Goal: Task Accomplishment & Management: Manage account settings

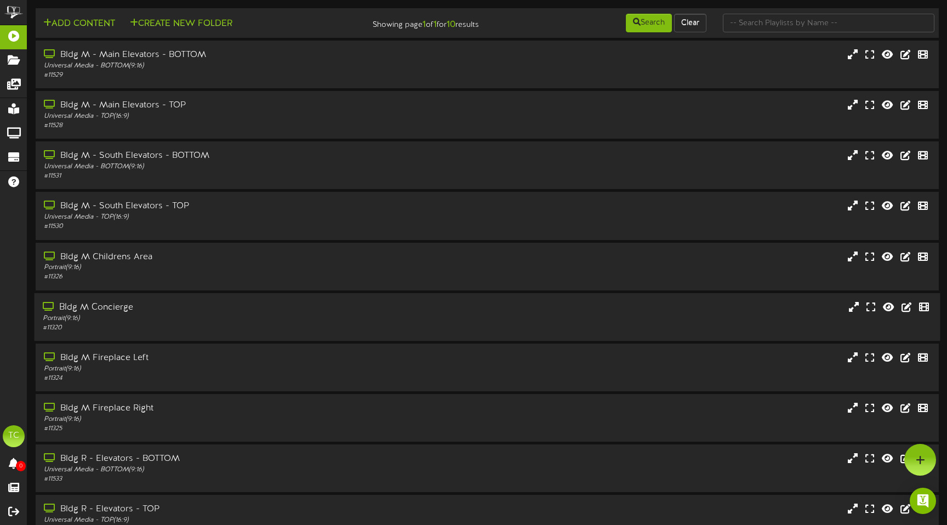
scroll to position [19, 0]
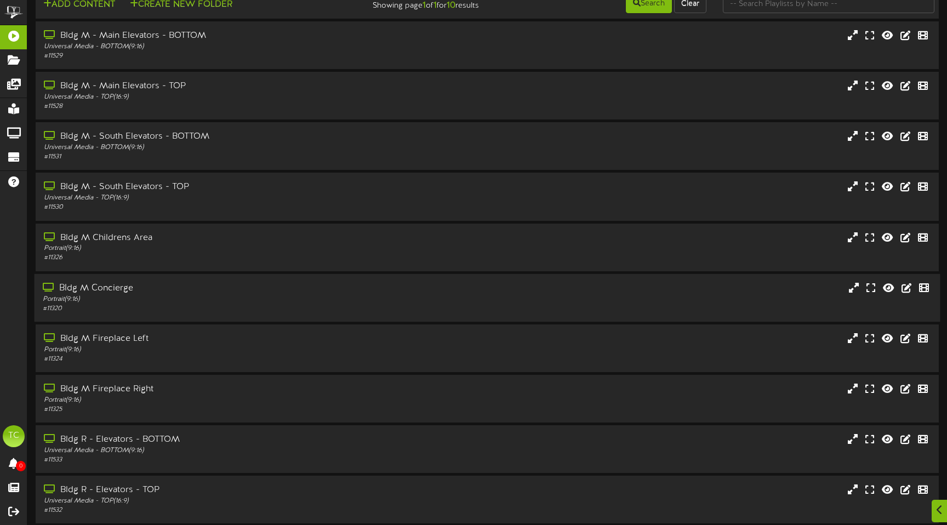
click at [153, 303] on div "Portrait ( 9:16 )" at bounding box center [223, 298] width 361 height 9
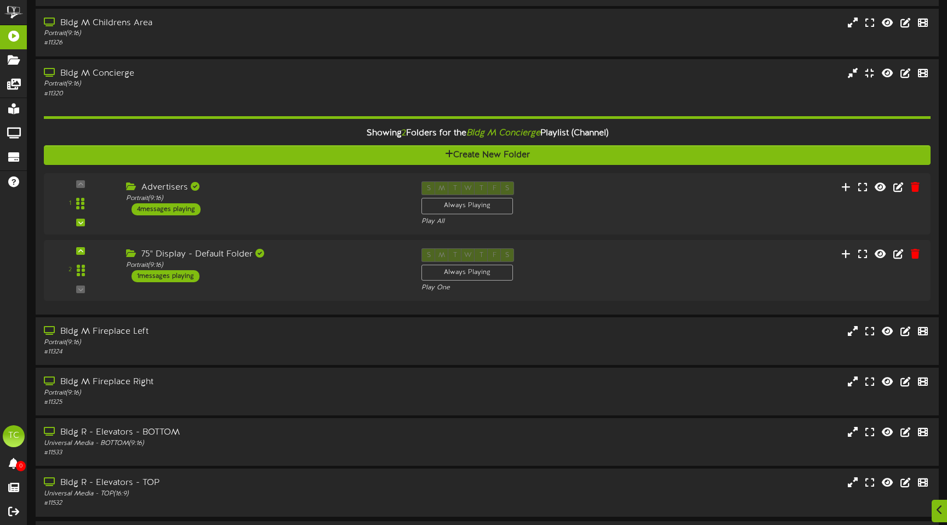
scroll to position [235, 0]
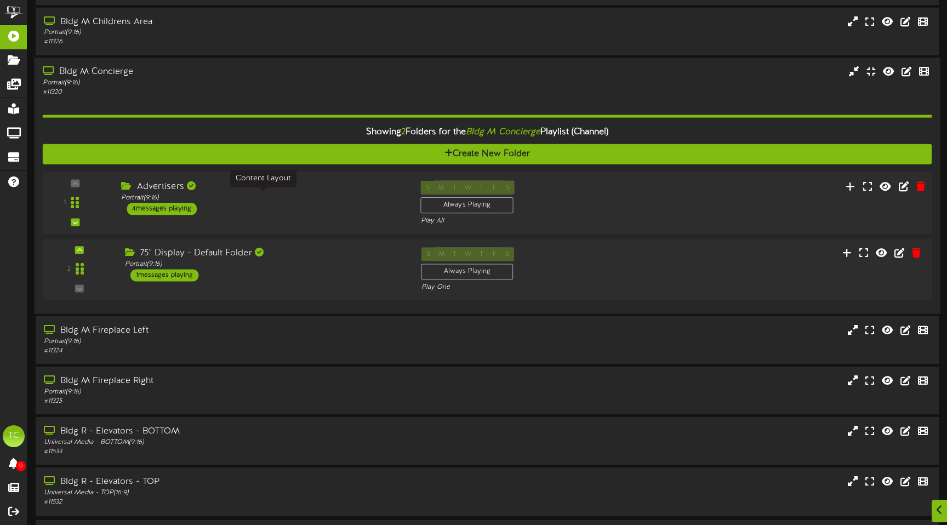
click at [168, 197] on div "Portrait ( 9:16 )" at bounding box center [262, 197] width 283 height 9
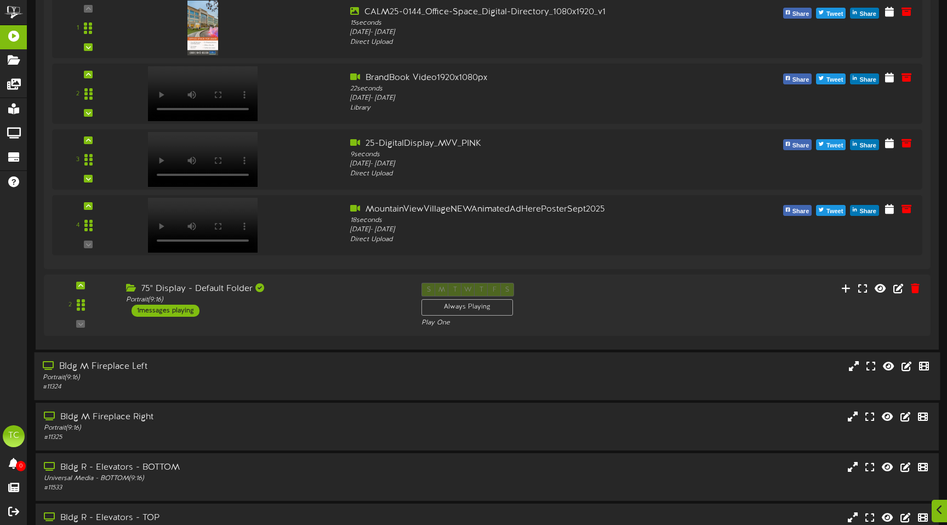
scroll to position [601, 0]
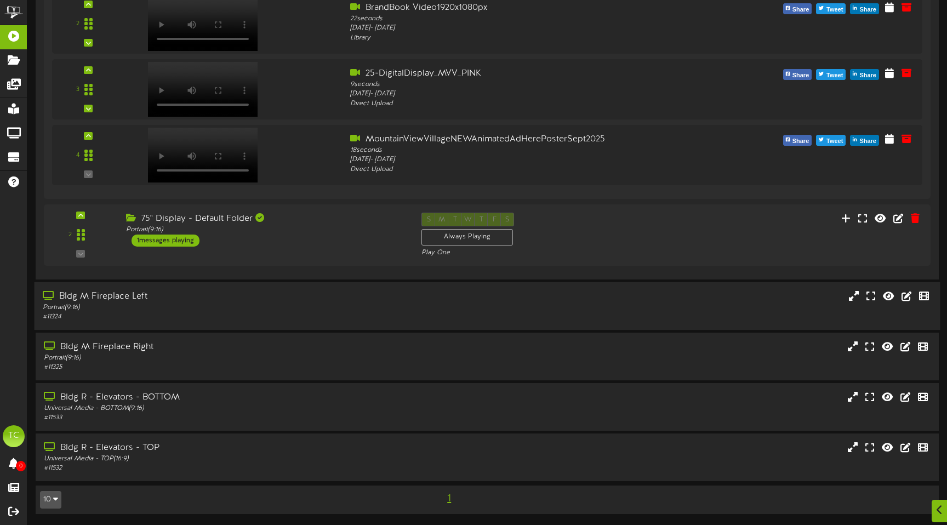
click at [260, 318] on div "# 11324" at bounding box center [223, 316] width 361 height 9
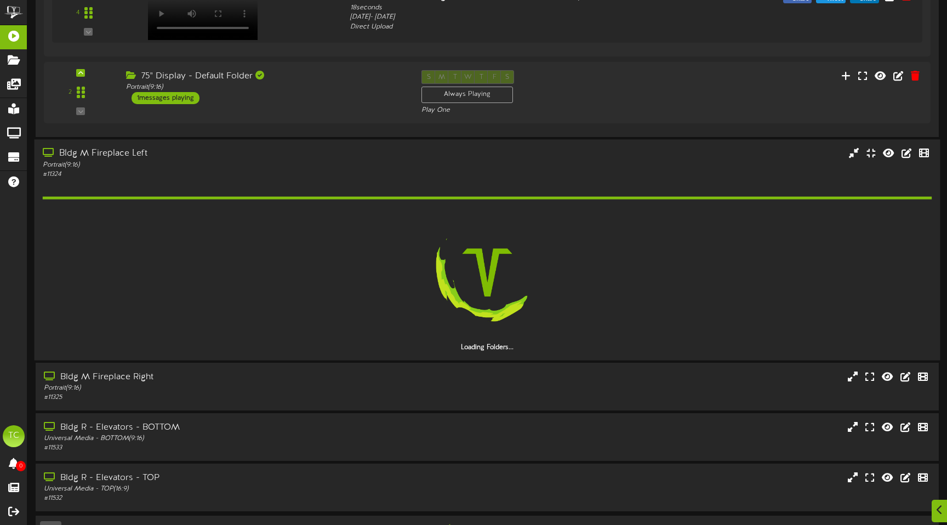
scroll to position [746, 0]
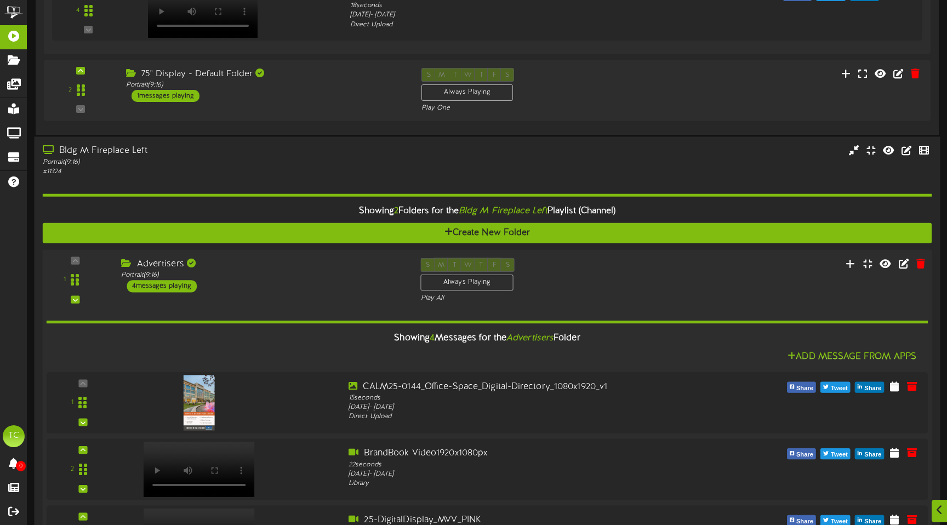
click at [172, 263] on div "Advertisers" at bounding box center [262, 264] width 283 height 13
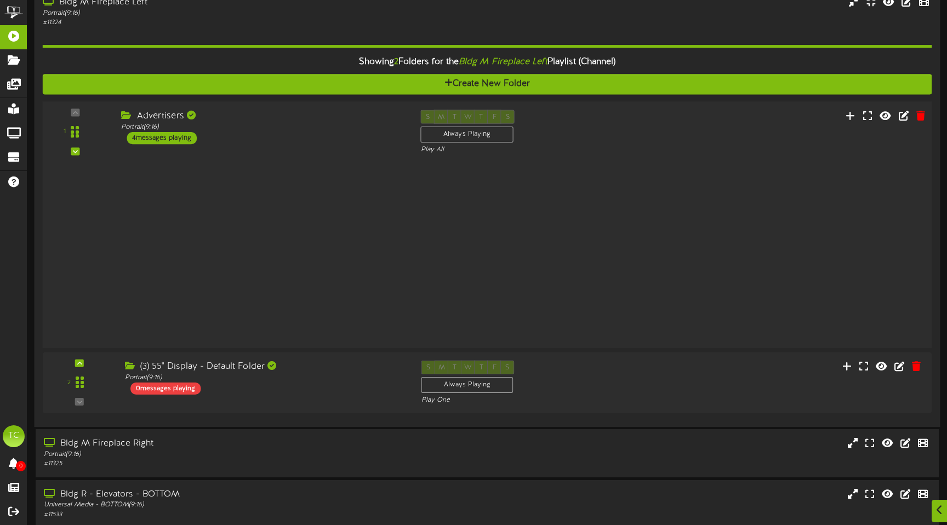
scroll to position [494, 0]
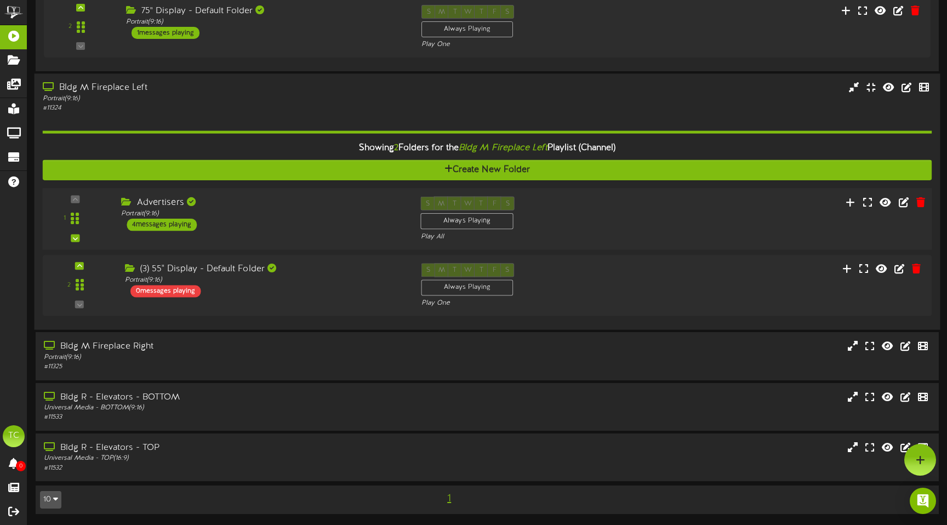
click at [156, 208] on div "Advertisers" at bounding box center [262, 202] width 283 height 13
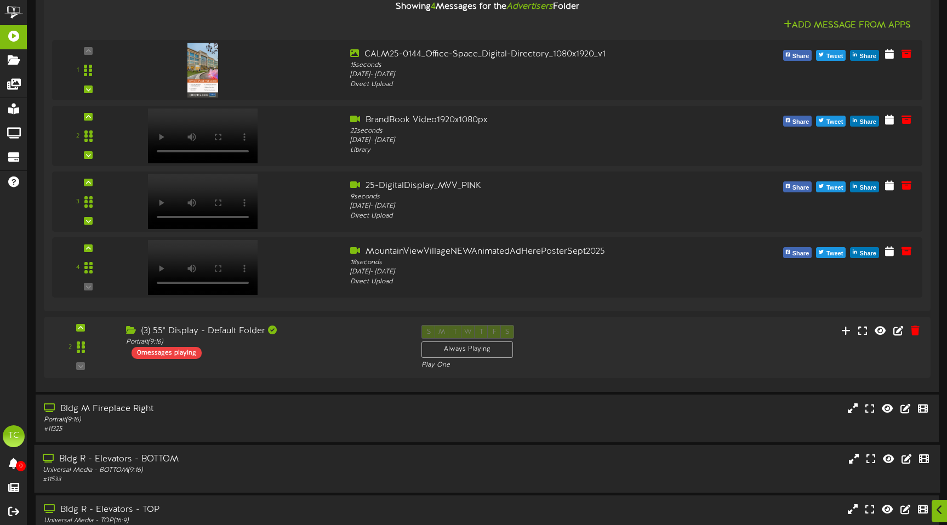
scroll to position [1140, 0]
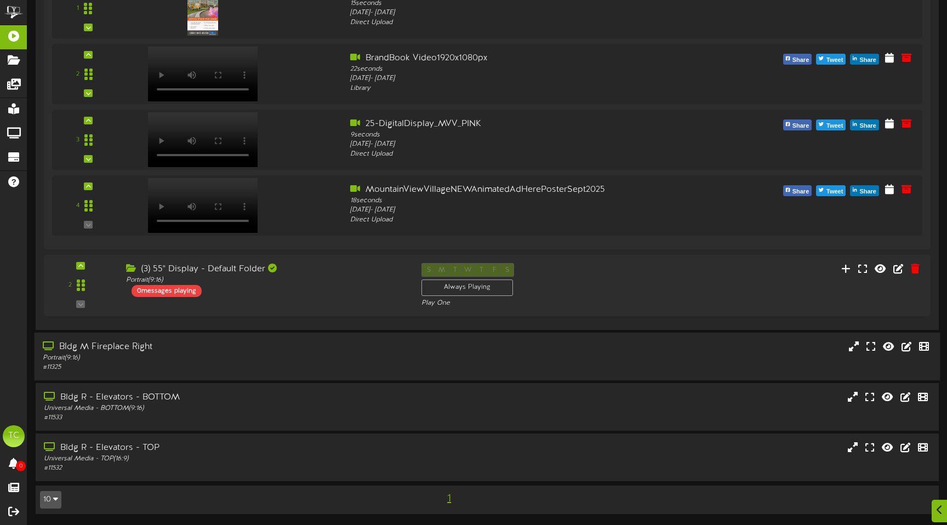
click at [178, 348] on div "Bldg M Fireplace Right" at bounding box center [223, 347] width 361 height 13
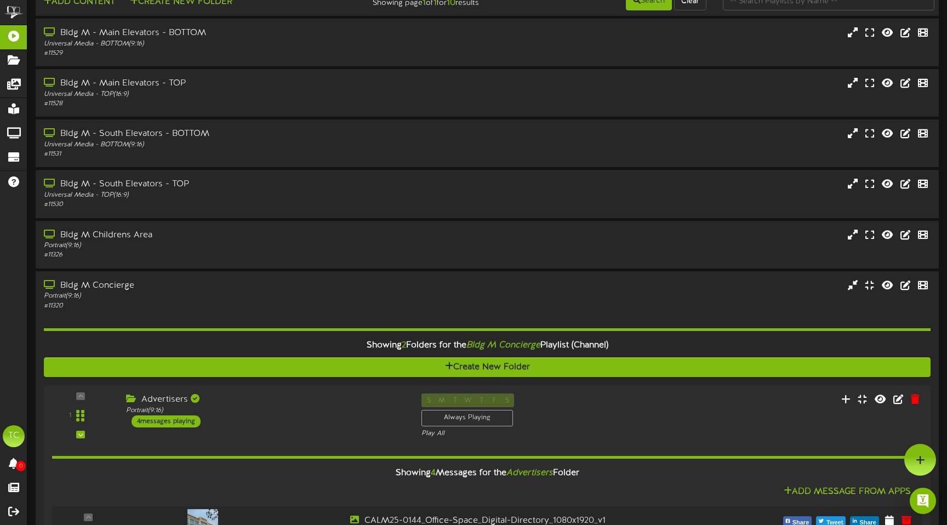
scroll to position [0, 0]
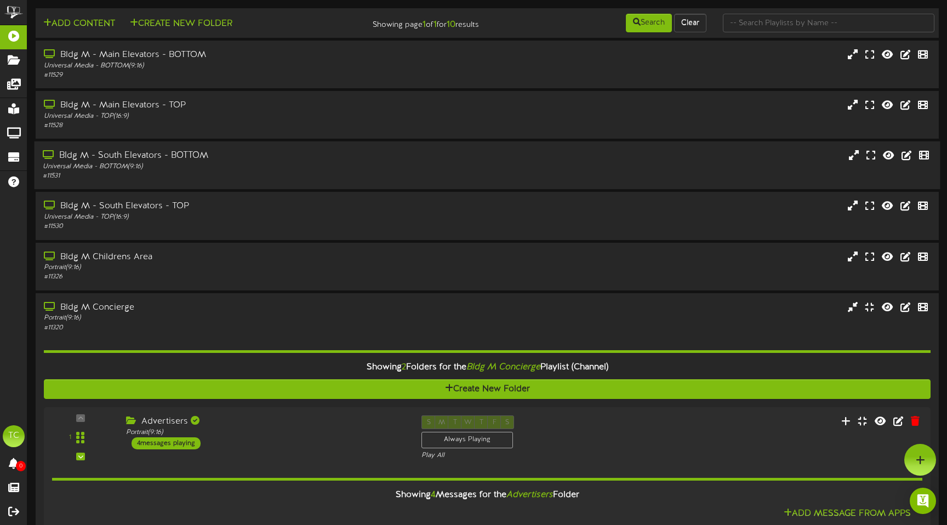
click at [170, 153] on div "Bldg M - South Elevators - BOTTOM" at bounding box center [223, 156] width 361 height 13
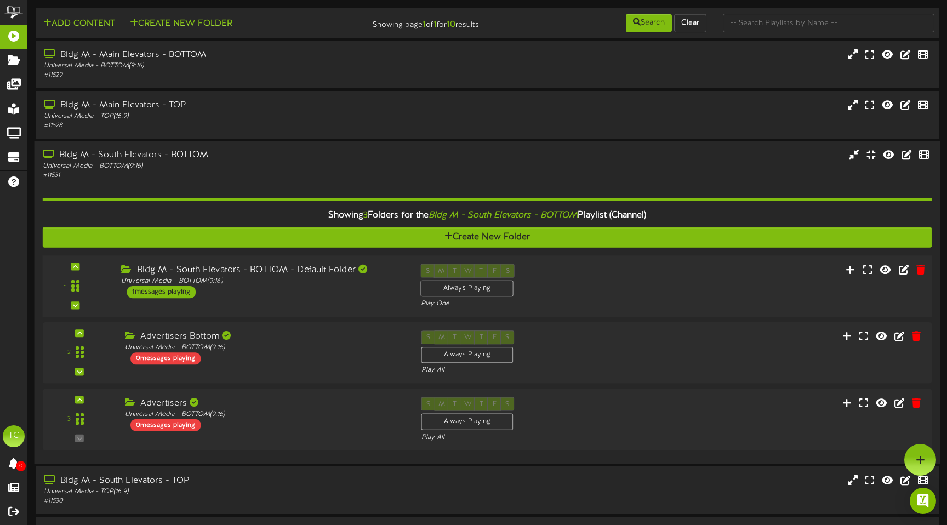
click at [256, 279] on div "Universal Media - BOTTOM ( 9:16 )" at bounding box center [262, 281] width 283 height 9
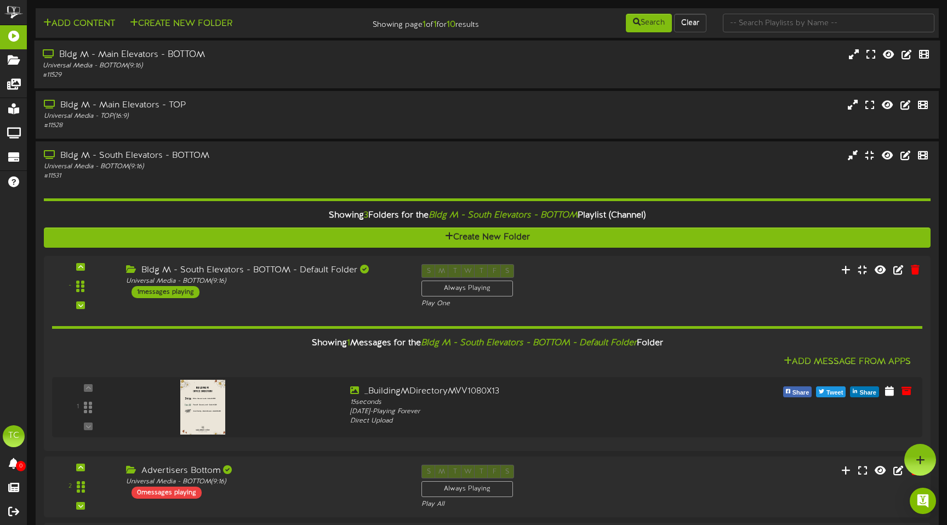
click at [215, 65] on div "Universal Media - BOTTOM ( 9:16 )" at bounding box center [223, 65] width 361 height 9
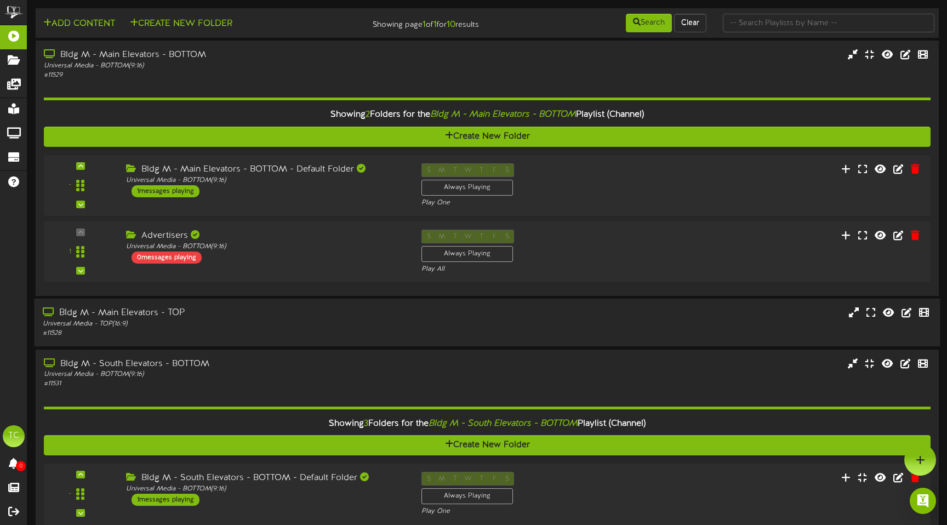
scroll to position [14, 0]
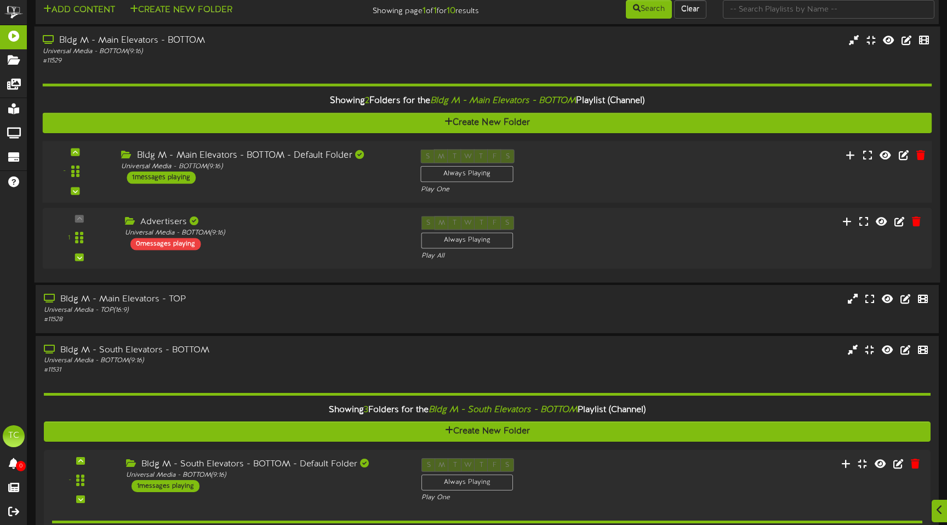
click at [277, 178] on div "Bldg M - Main Elevators - BOTTOM - Default Folder Universal Media - BOTTOM ( 9:…" at bounding box center [262, 166] width 299 height 35
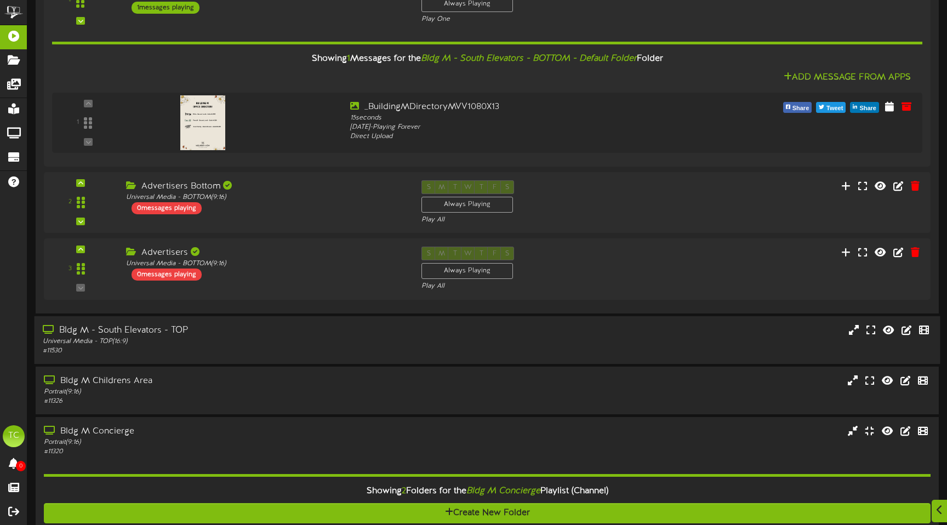
scroll to position [705, 0]
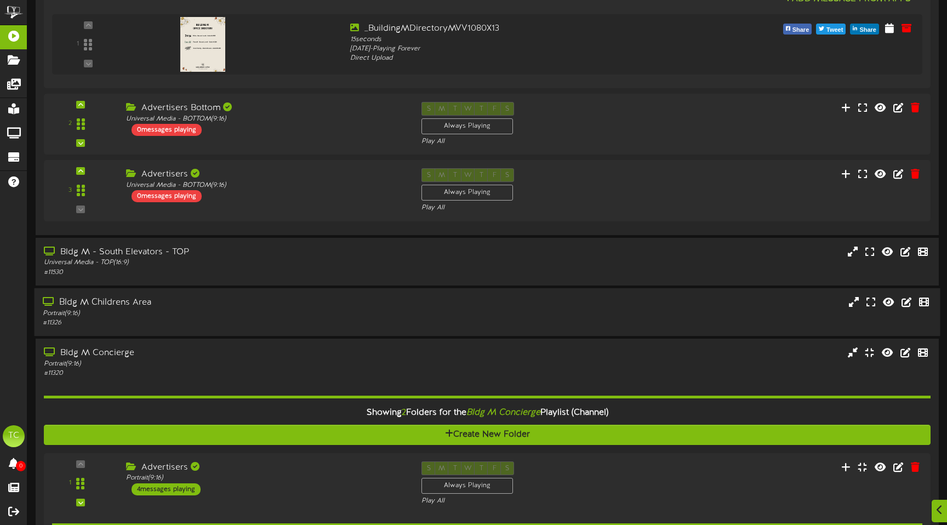
click at [300, 316] on div "Portrait ( 9:16 )" at bounding box center [223, 313] width 361 height 9
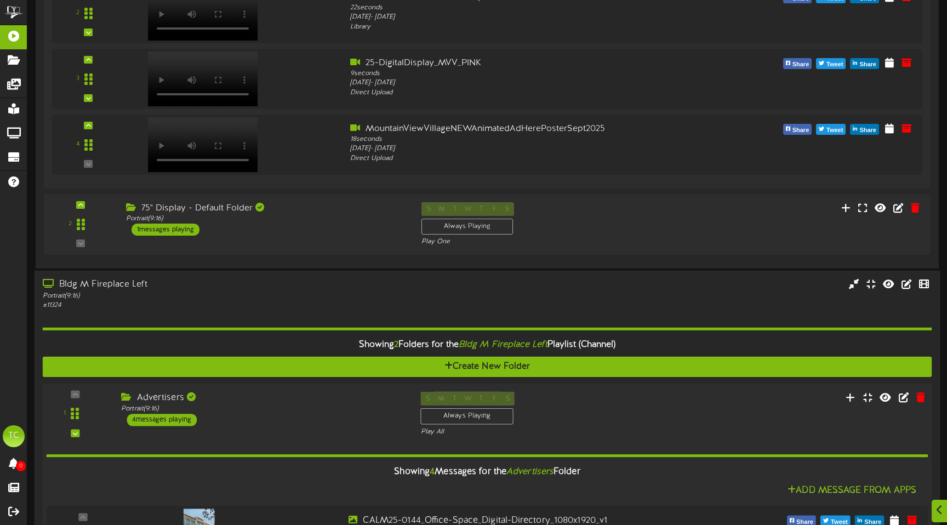
scroll to position [1918, 0]
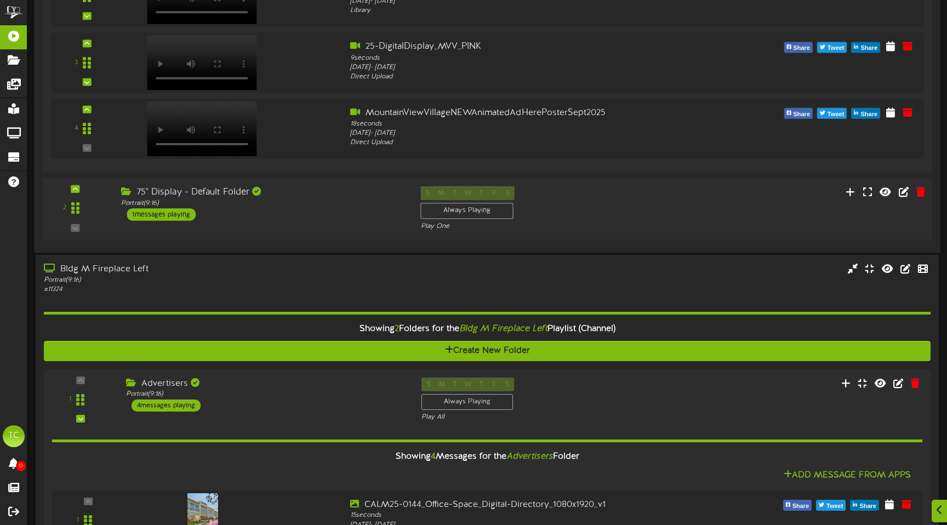
click at [251, 215] on div "75" Display - Default Folder Portrait ( 9:16 ) 1 messages playing" at bounding box center [262, 203] width 299 height 35
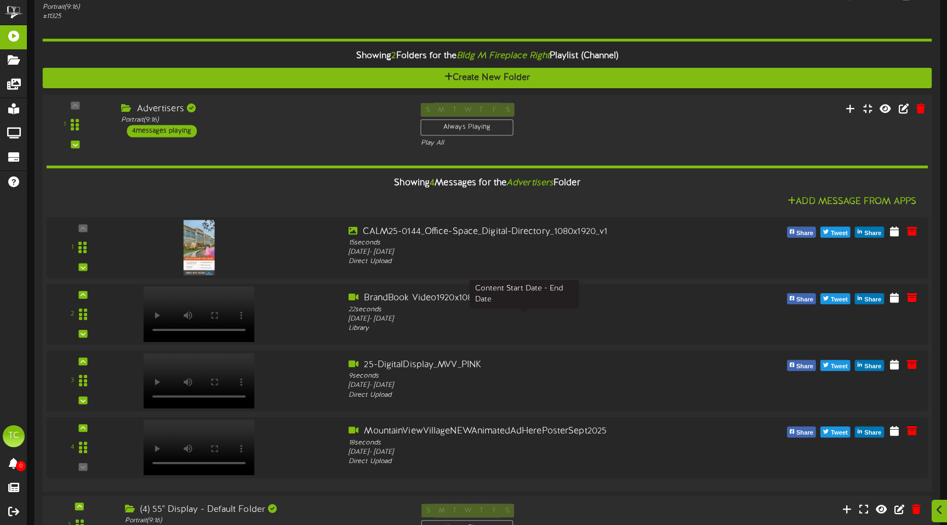
scroll to position [2915, 0]
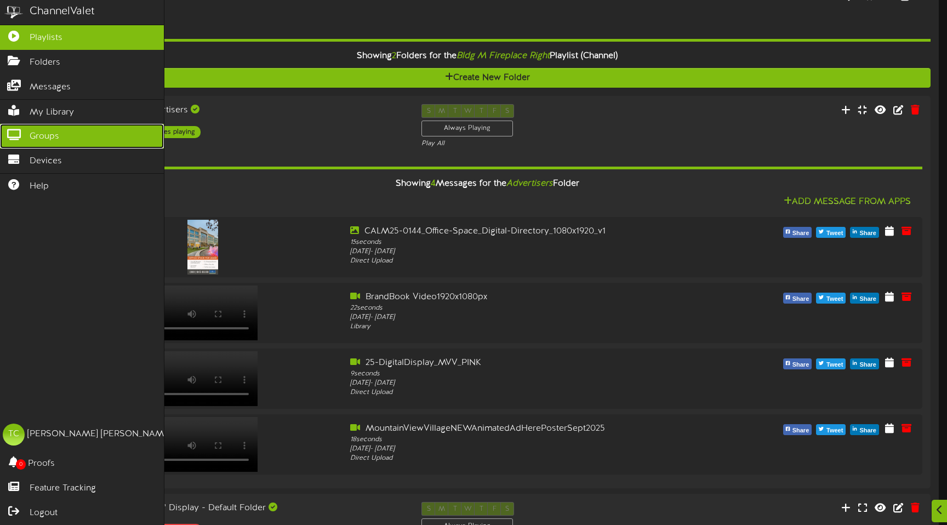
click at [46, 125] on link "Groups" at bounding box center [82, 136] width 164 height 25
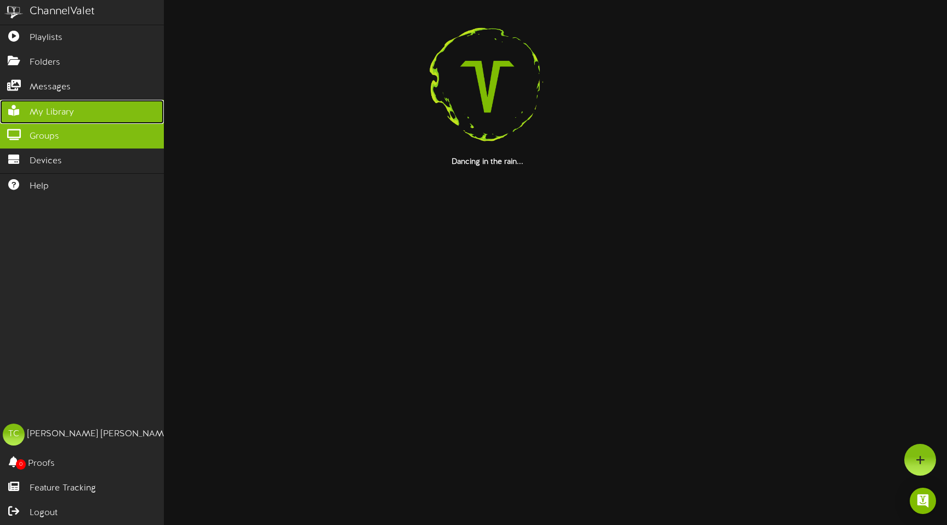
click at [46, 114] on span "My Library" at bounding box center [52, 112] width 44 height 13
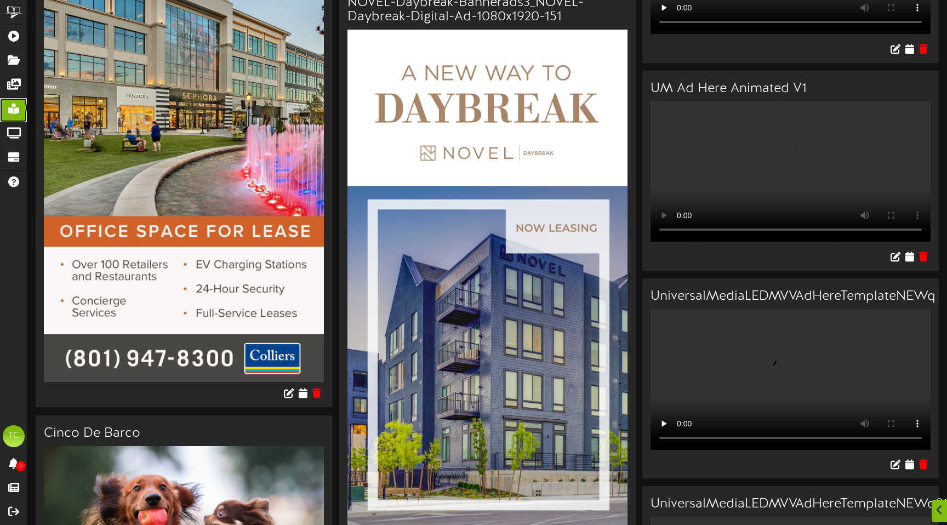
scroll to position [4908, 0]
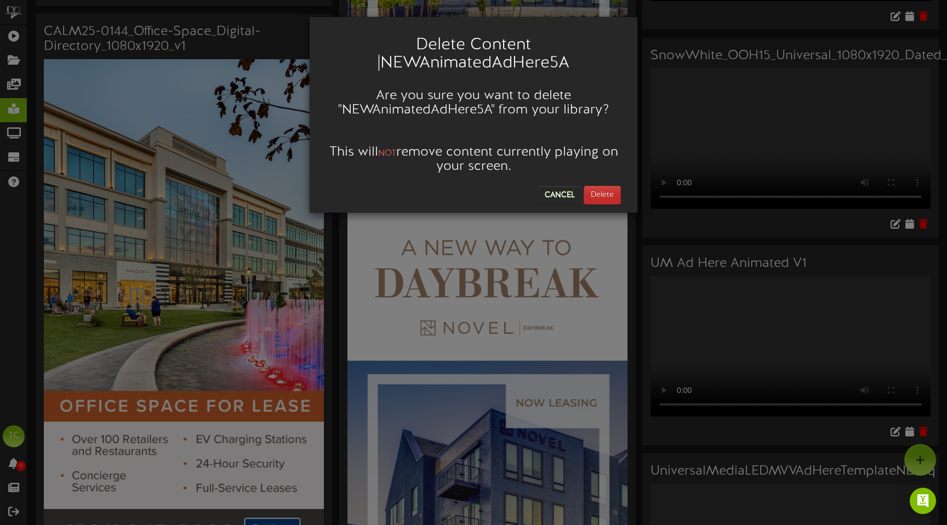
scroll to position [4674, 0]
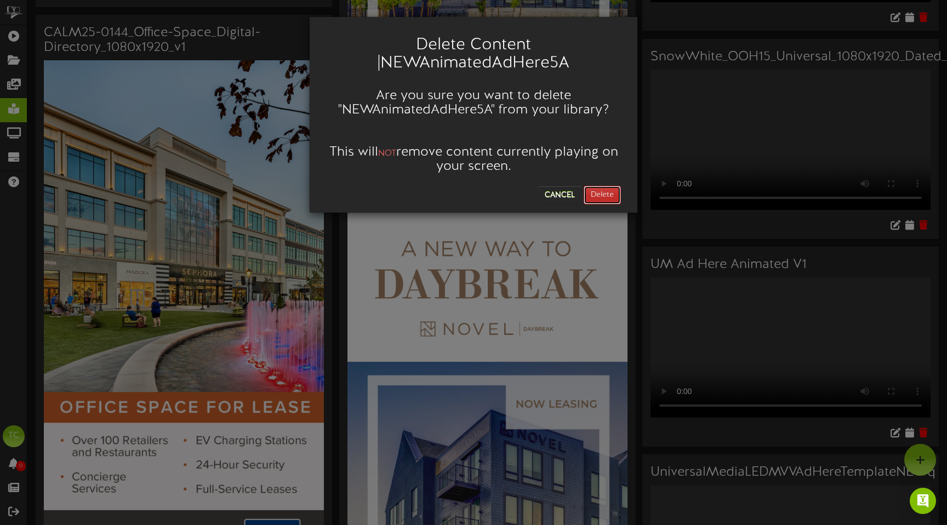
click at [604, 200] on button "Delete" at bounding box center [602, 195] width 37 height 19
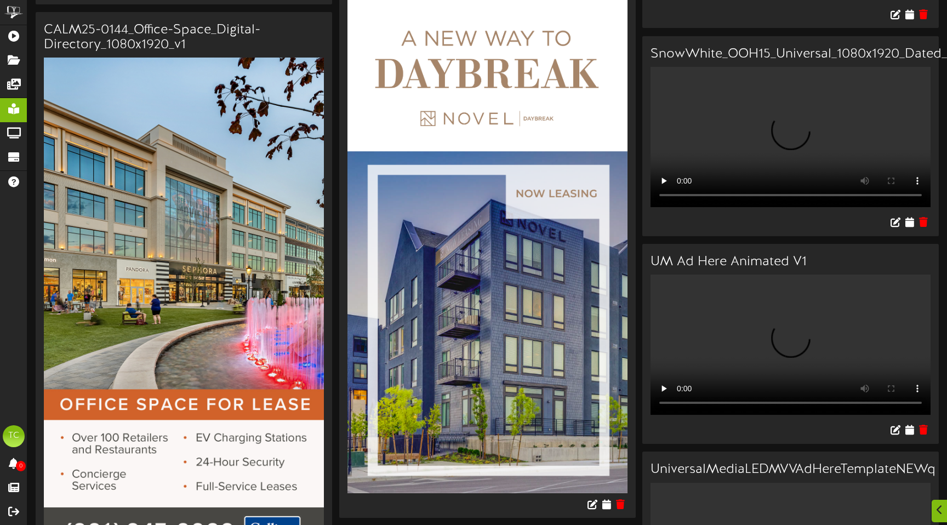
scroll to position [4677, 0]
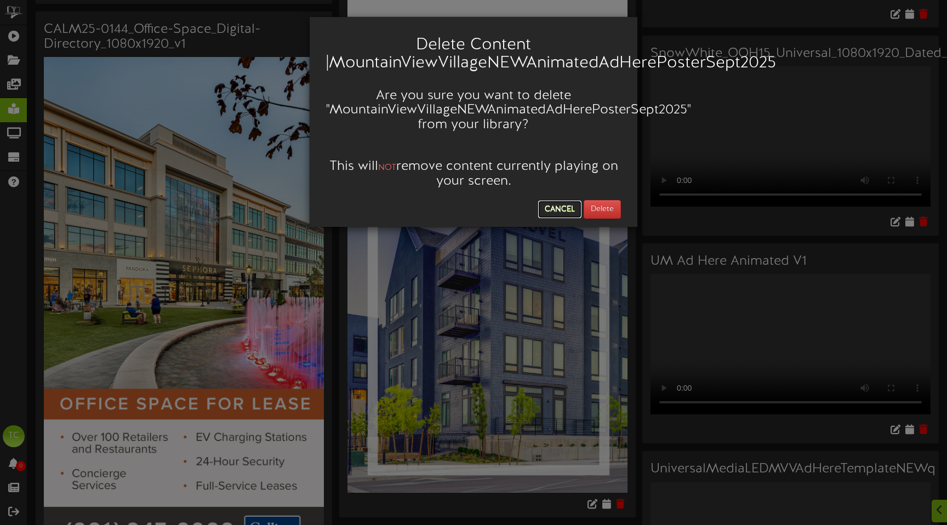
click at [561, 209] on button "Cancel" at bounding box center [559, 210] width 43 height 18
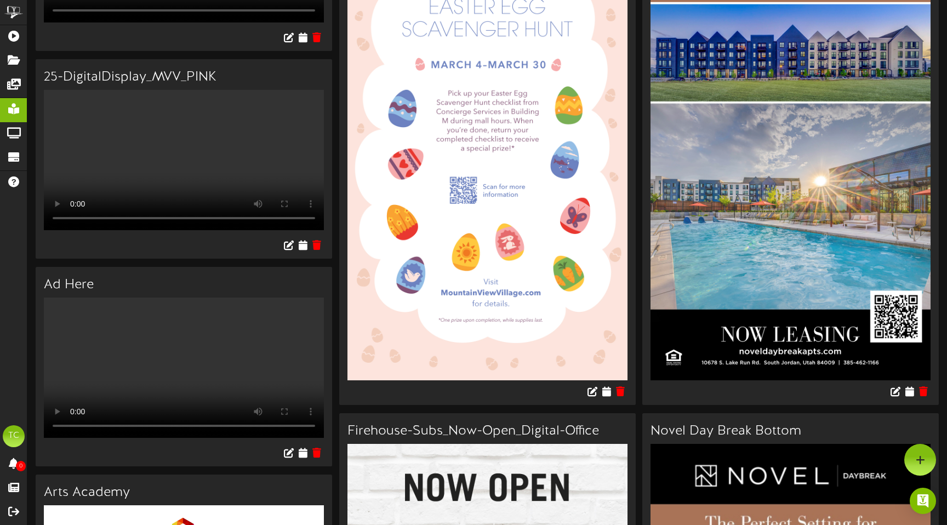
scroll to position [0, 0]
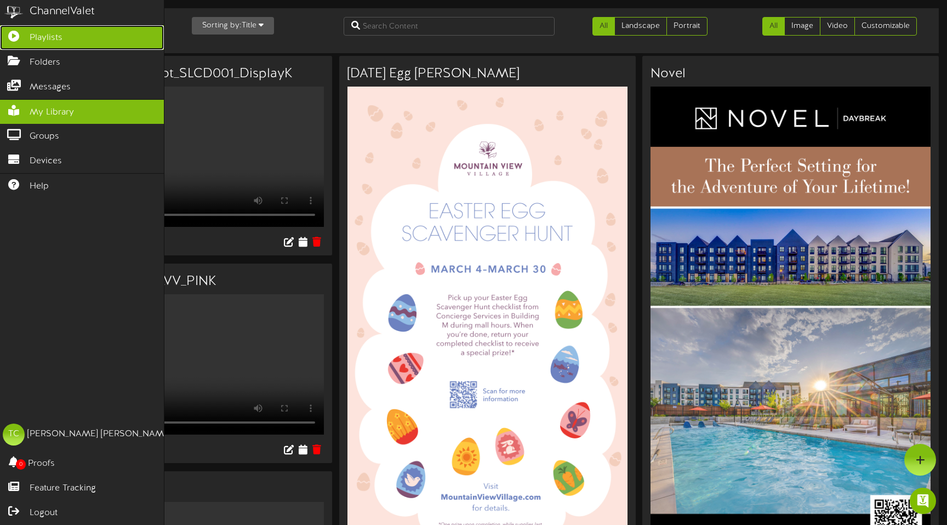
click at [28, 36] on link "Playlists" at bounding box center [82, 37] width 164 height 25
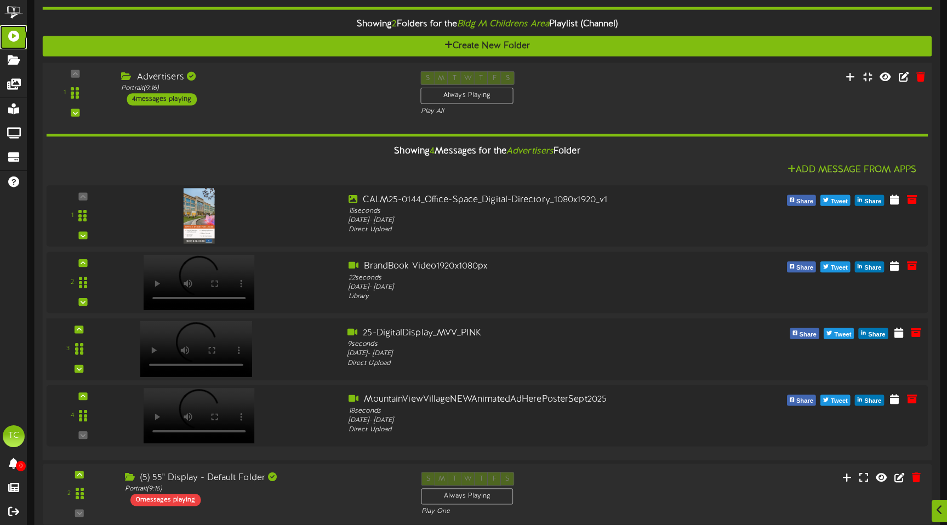
scroll to position [1066, 0]
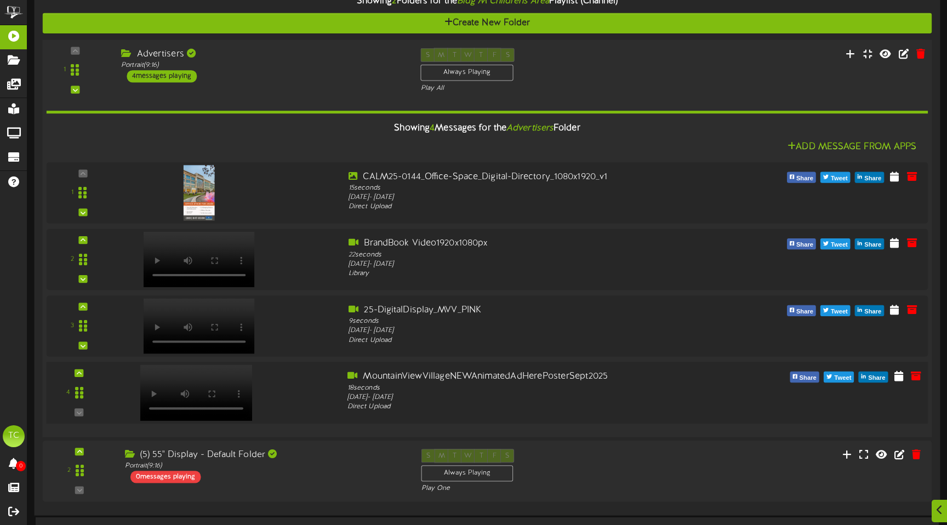
click at [82, 411] on div "4" at bounding box center [79, 392] width 58 height 45
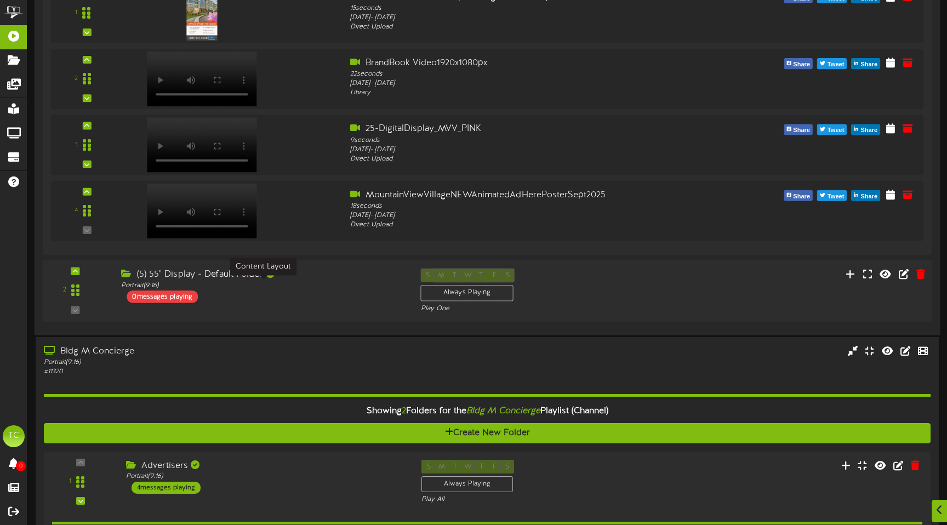
click at [255, 294] on div "(5) 55" Display - Default Folder Portrait ( 9:16 ) 0 messages playing" at bounding box center [262, 285] width 299 height 35
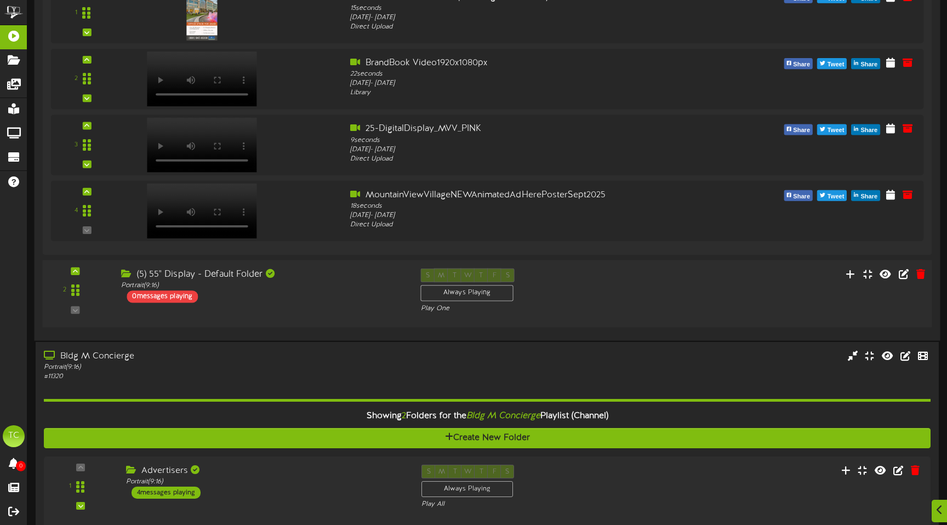
scroll to position [1245, 0]
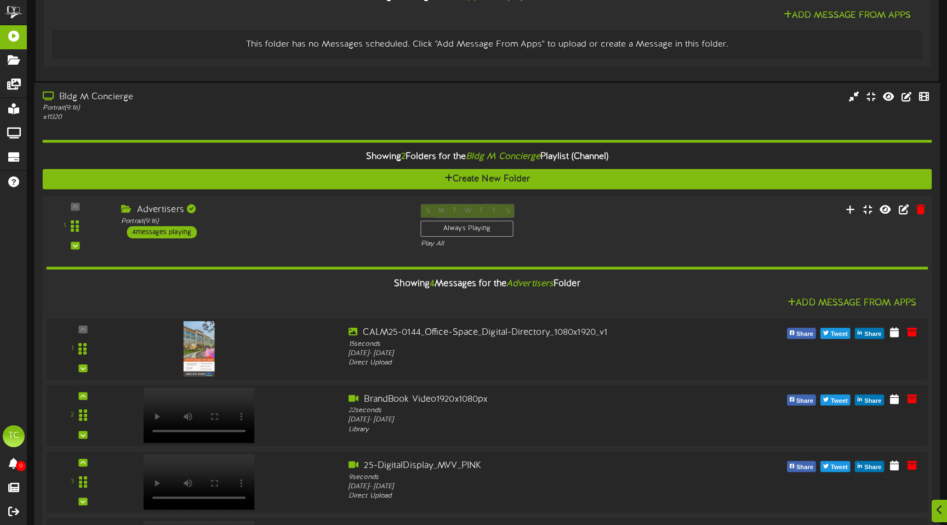
click at [265, 256] on div "Showing 4 Messages for the Advertisers Folder Add Message From Apps 1" at bounding box center [488, 417] width 882 height 336
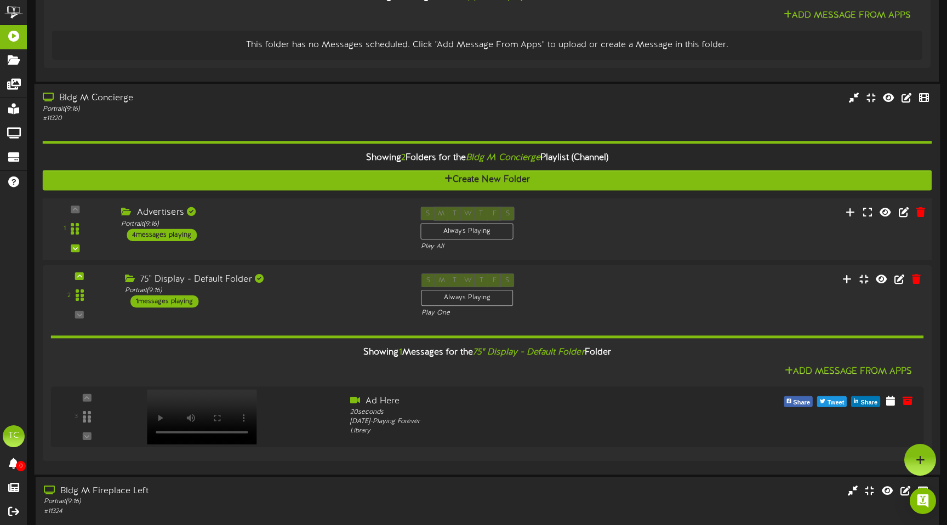
click at [261, 234] on div "Advertisers Portrait ( 9:16 ) 4 messages playing" at bounding box center [262, 224] width 299 height 35
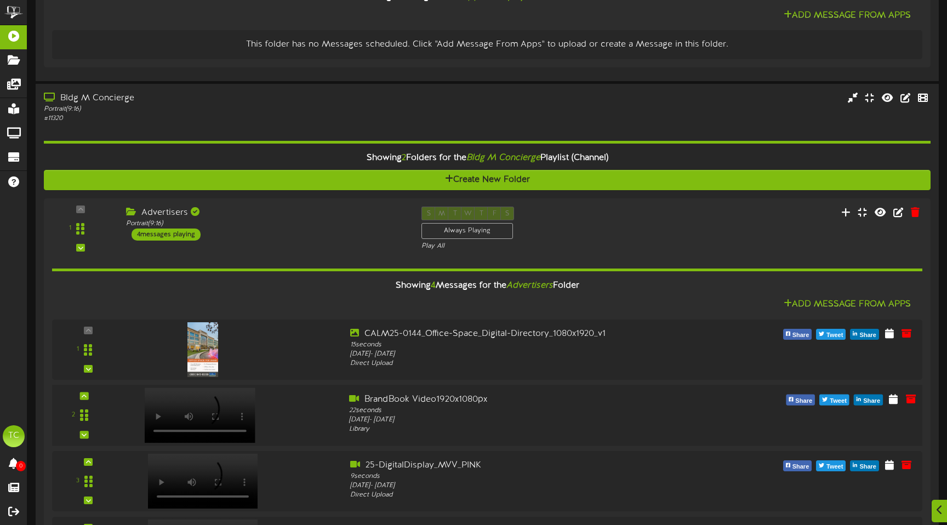
scroll to position [1797, 0]
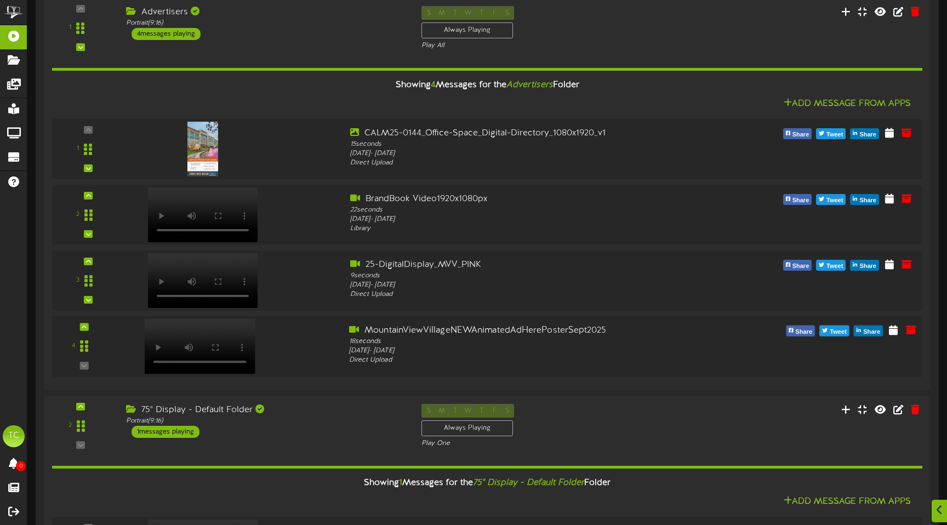
click at [233, 335] on div at bounding box center [198, 335] width 127 height 55
click at [740, 377] on div "4" at bounding box center [487, 346] width 879 height 61
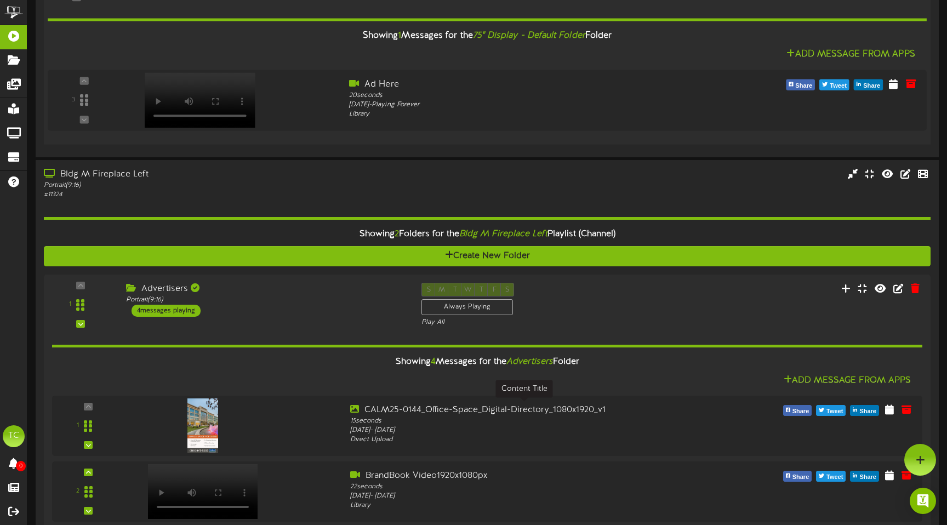
scroll to position [2223, 0]
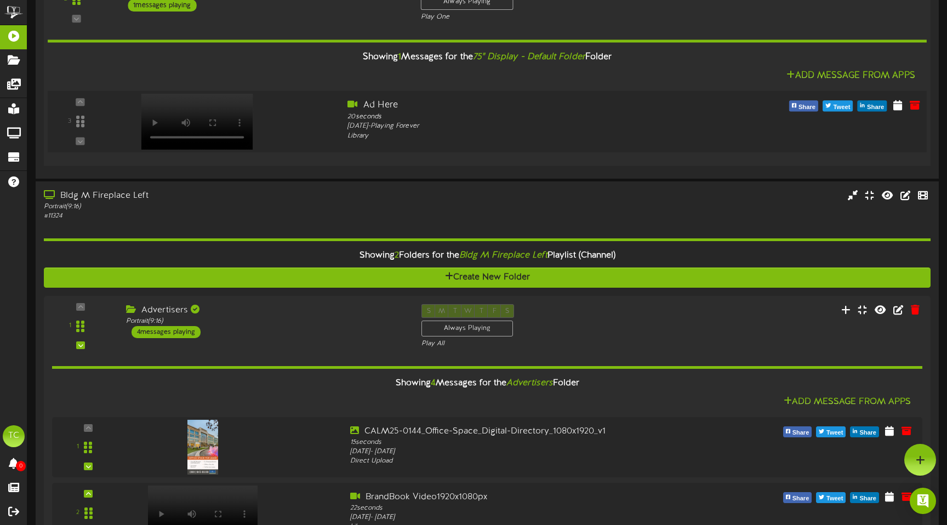
click at [99, 130] on div "3" at bounding box center [80, 121] width 57 height 45
click at [130, 201] on div "Bldg M Fireplace Left" at bounding box center [223, 195] width 361 height 13
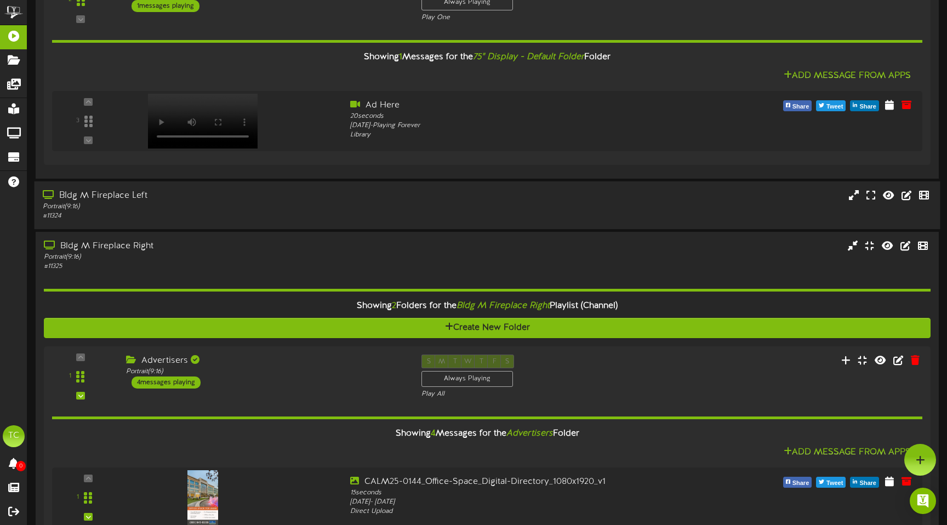
click at [130, 201] on div "Bldg M Fireplace Left" at bounding box center [223, 196] width 361 height 13
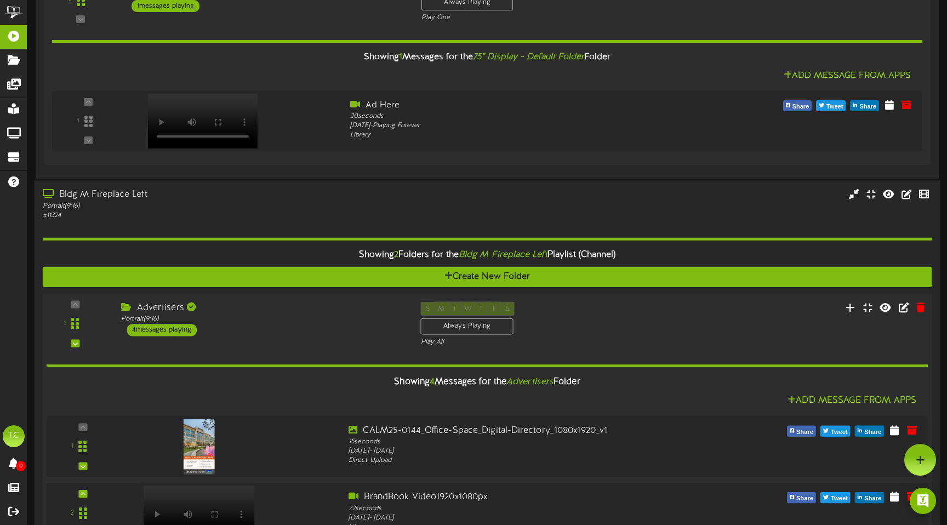
click at [206, 333] on div "Advertisers Portrait ( 9:16 ) 4 messages playing" at bounding box center [262, 318] width 299 height 35
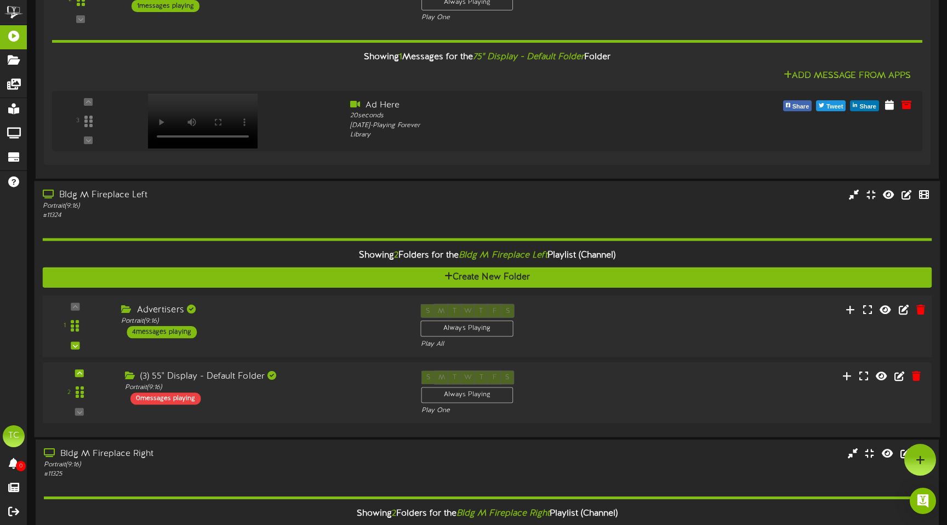
click at [206, 333] on div "Advertisers Portrait ( 9:16 ) 4 messages playing" at bounding box center [262, 321] width 299 height 35
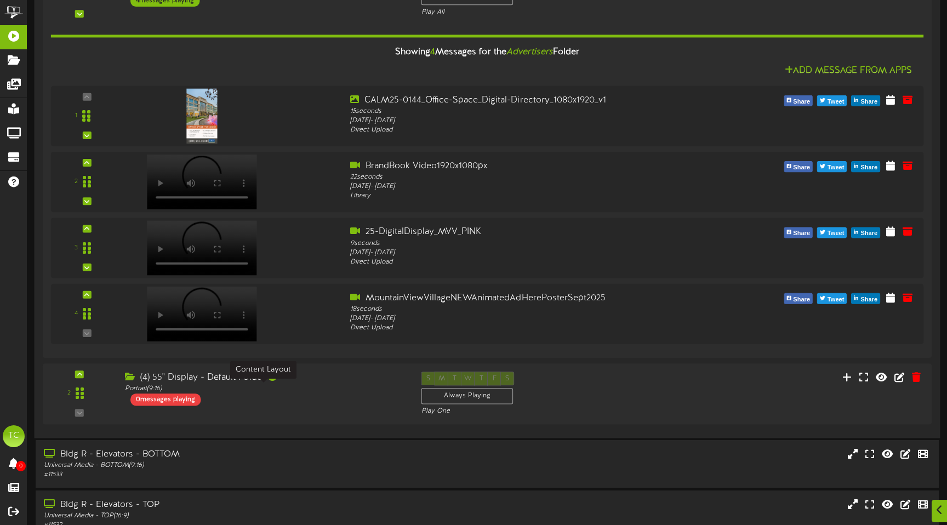
scroll to position [3144, 0]
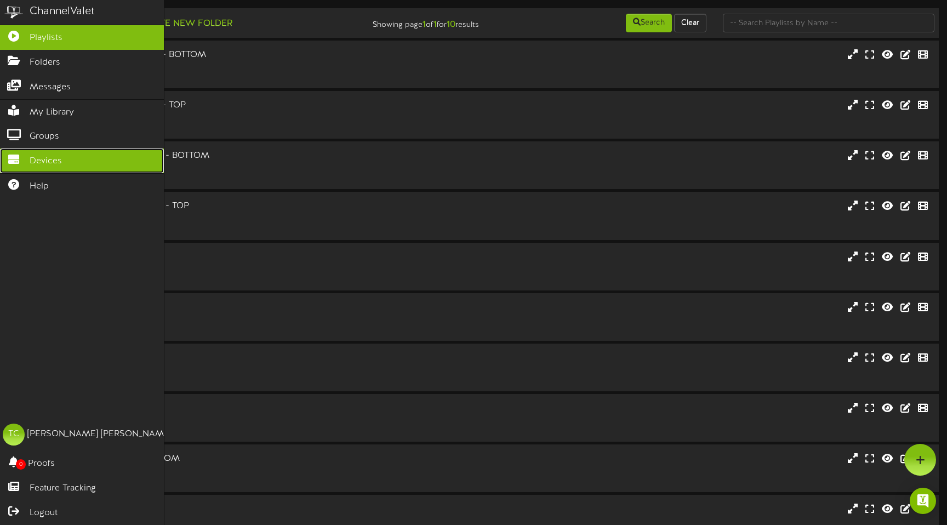
click at [60, 155] on link "Devices" at bounding box center [82, 161] width 164 height 25
